Goal: Task Accomplishment & Management: Use online tool/utility

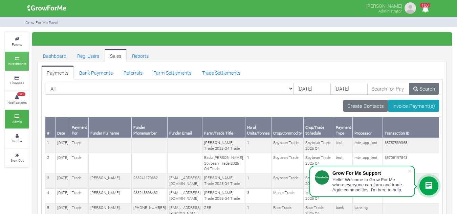
click at [22, 59] on icon at bounding box center [17, 58] width 20 height 3
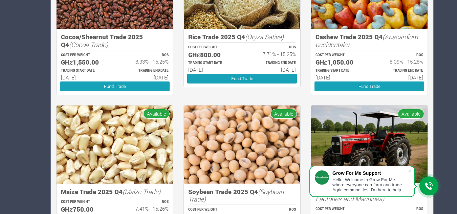
scroll to position [616, 0]
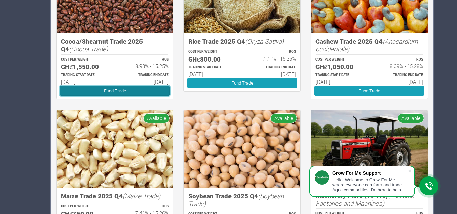
click at [146, 88] on link "Fund Trade" at bounding box center [115, 91] width 110 height 10
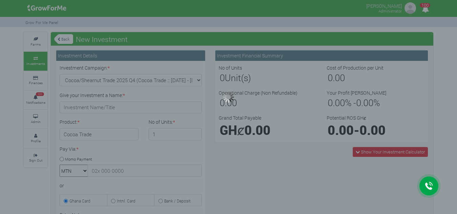
type input "1"
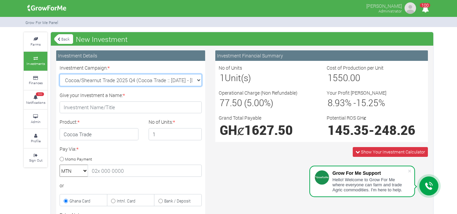
click at [199, 80] on select "Cocoa/Shearnut Trade 2025 Q4 (Cocoa Trade :: 01st Oct 2025 - 31st Mar 2026) Mai…" at bounding box center [131, 80] width 142 height 12
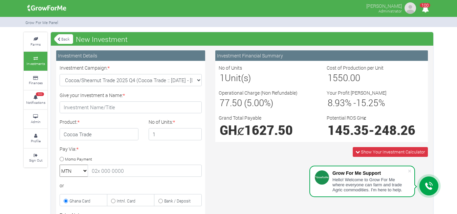
click at [227, 173] on div "Investment Financial Summary No of Units 1 Unit(s) Cost of Production per Unit …" at bounding box center [321, 194] width 223 height 288
click at [30, 117] on icon at bounding box center [35, 116] width 20 height 3
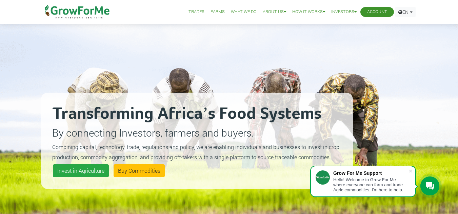
click at [425, 186] on div at bounding box center [429, 186] width 19 height 19
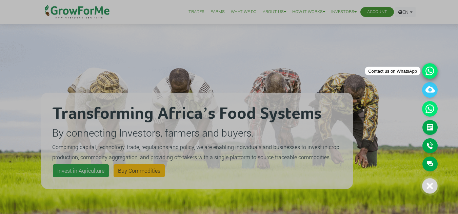
click at [432, 72] on icon at bounding box center [430, 71] width 16 height 16
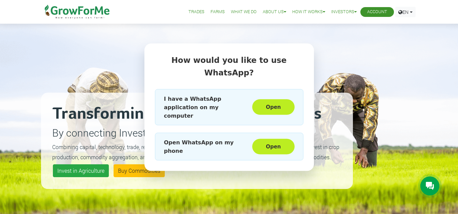
click at [372, 140] on div "How would you like to use WhatsApp? I have a WhatsApp application on my compute…" at bounding box center [229, 107] width 458 height 214
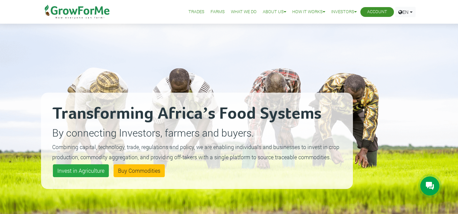
click at [426, 188] on icon at bounding box center [429, 186] width 8 height 8
click at [434, 188] on div at bounding box center [429, 186] width 19 height 19
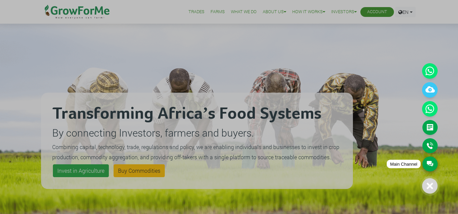
click at [433, 165] on link "Main Channel" at bounding box center [429, 164] width 15 height 15
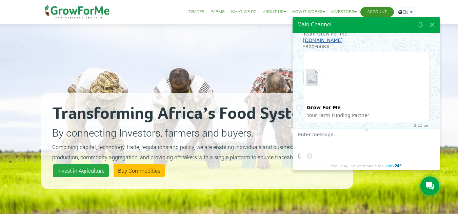
scroll to position [836, 0]
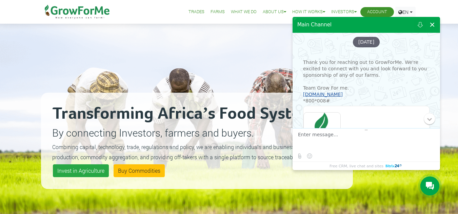
click at [430, 28] on button at bounding box center [432, 25] width 12 height 16
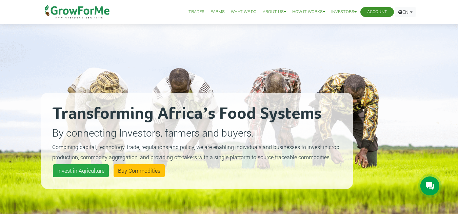
scroll to position [685, 0]
click at [428, 182] on div at bounding box center [429, 186] width 19 height 19
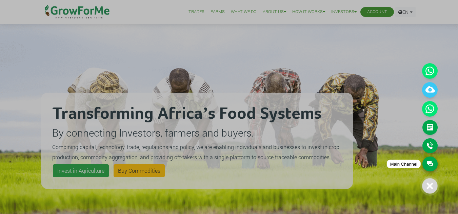
click at [430, 164] on link "Main Channel" at bounding box center [429, 164] width 15 height 15
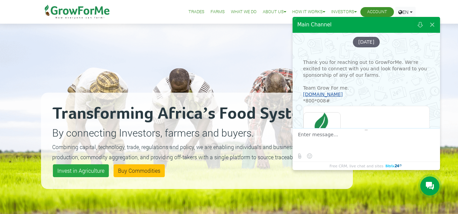
scroll to position [890, 0]
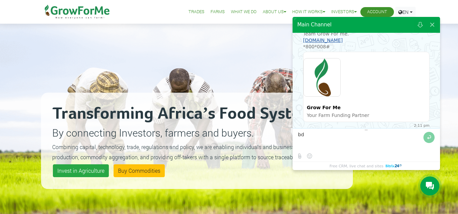
type textarea "b"
type textarea "[PERSON_NAME]"
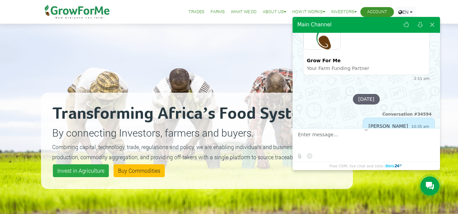
scroll to position [939, 0]
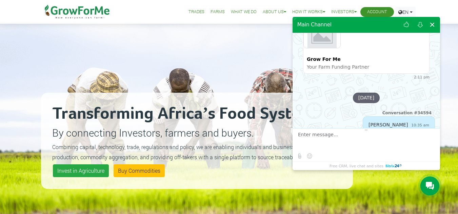
click at [430, 25] on button at bounding box center [432, 25] width 12 height 16
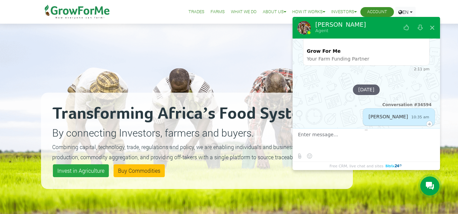
scroll to position [969, 0]
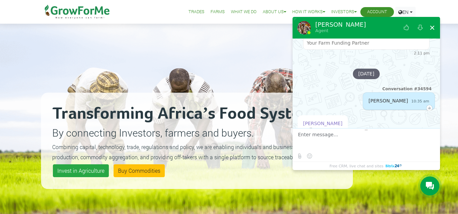
click at [431, 28] on button at bounding box center [432, 28] width 12 height 16
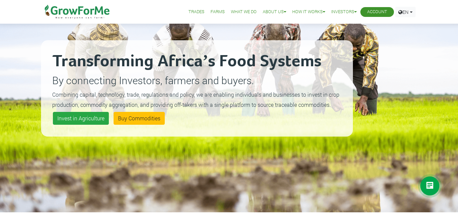
scroll to position [52, 0]
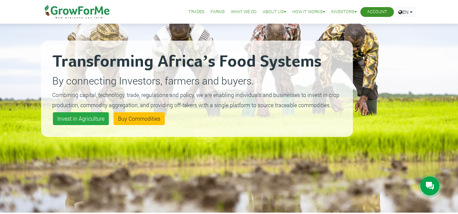
click at [432, 189] on icon at bounding box center [429, 186] width 8 height 8
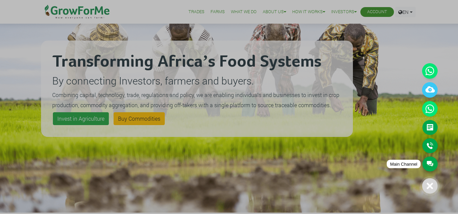
click at [428, 161] on link "Main Channel" at bounding box center [429, 164] width 15 height 15
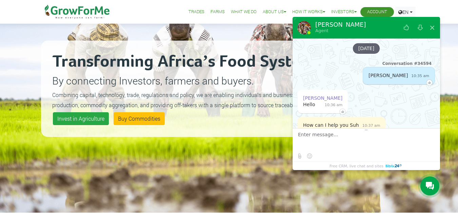
scroll to position [994, 0]
type textarea "This is Farid"
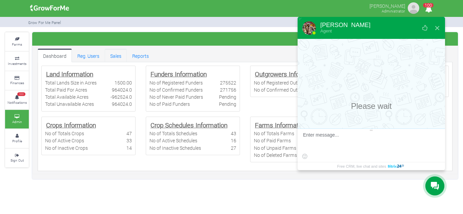
click at [119, 52] on link "Sales" at bounding box center [116, 56] width 22 height 14
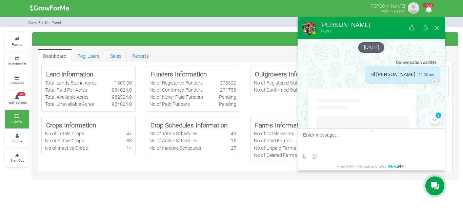
scroll to position [957, 0]
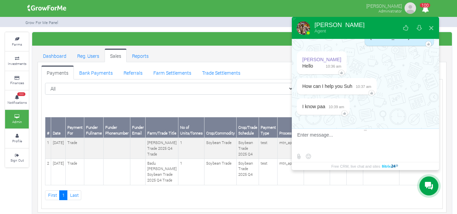
scroll to position [1011, 0]
type textarea "Who am I"
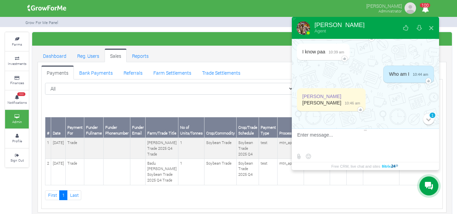
scroll to position [1062, 0]
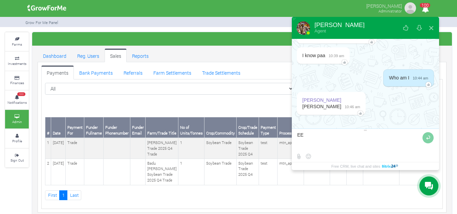
type textarea "E"
click at [308, 158] on button at bounding box center [308, 156] width 8 height 8
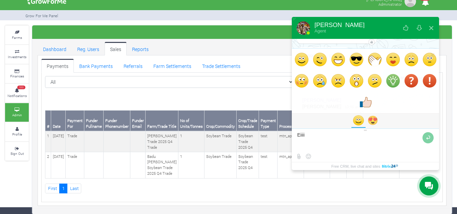
scroll to position [9, 0]
click at [300, 61] on img at bounding box center [302, 60] width 14 height 14
type textarea "Eiiii :)"
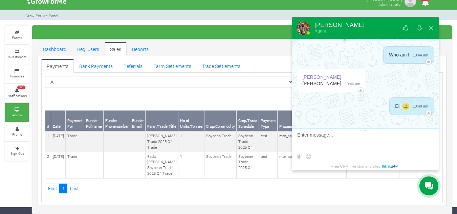
scroll to position [1085, 0]
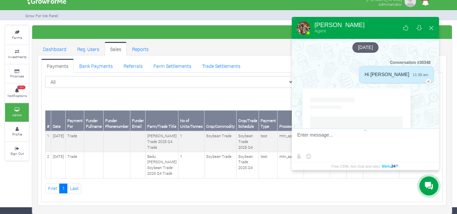
scroll to position [1032, 0]
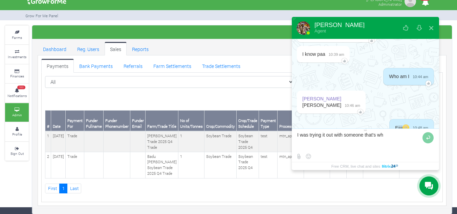
type textarea "I was trying it out with someone that's why"
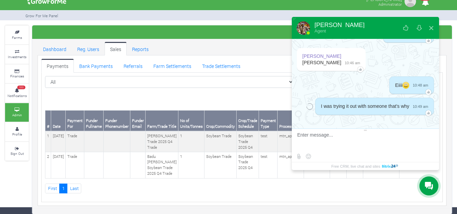
scroll to position [1106, 0]
